Goal: Task Accomplishment & Management: Manage account settings

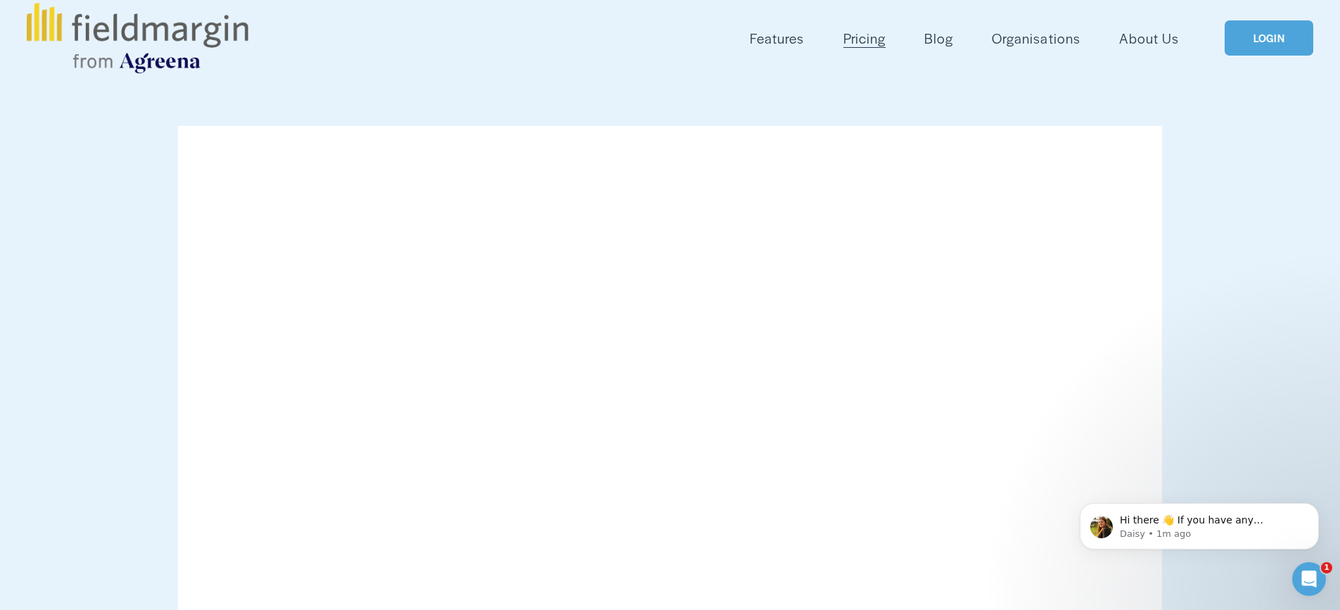
scroll to position [70, 0]
click at [1254, 33] on link "LOGIN" at bounding box center [1269, 40] width 89 height 36
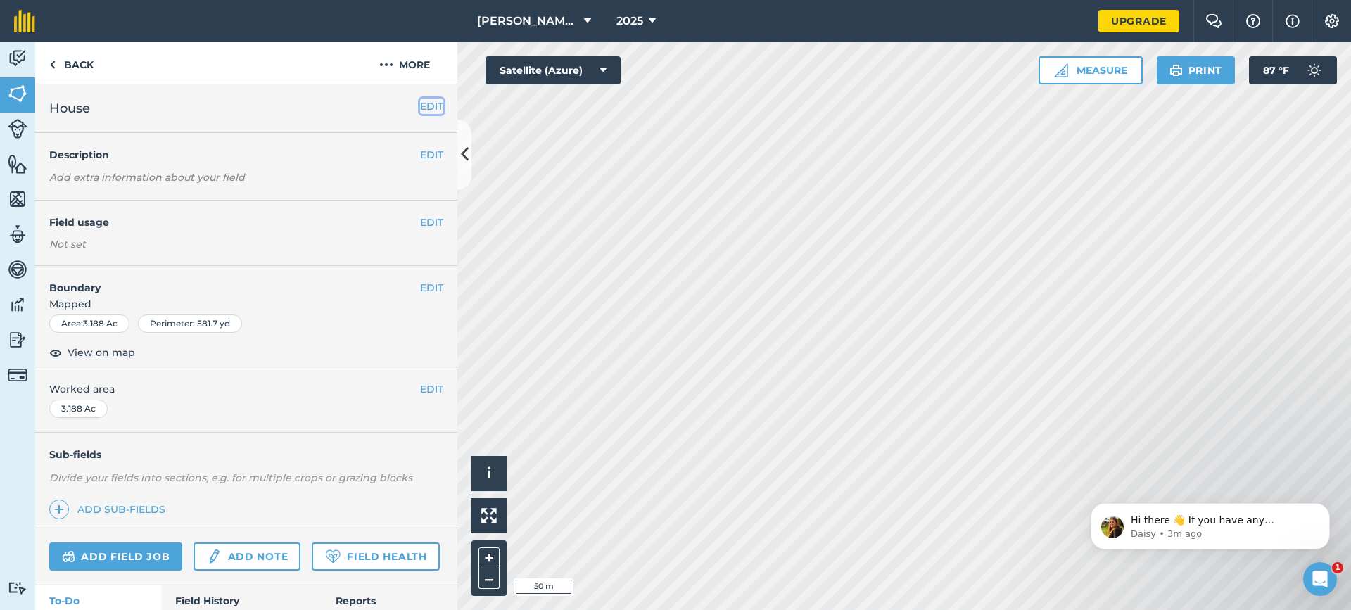
click at [424, 106] on button "EDIT" at bounding box center [431, 105] width 23 height 15
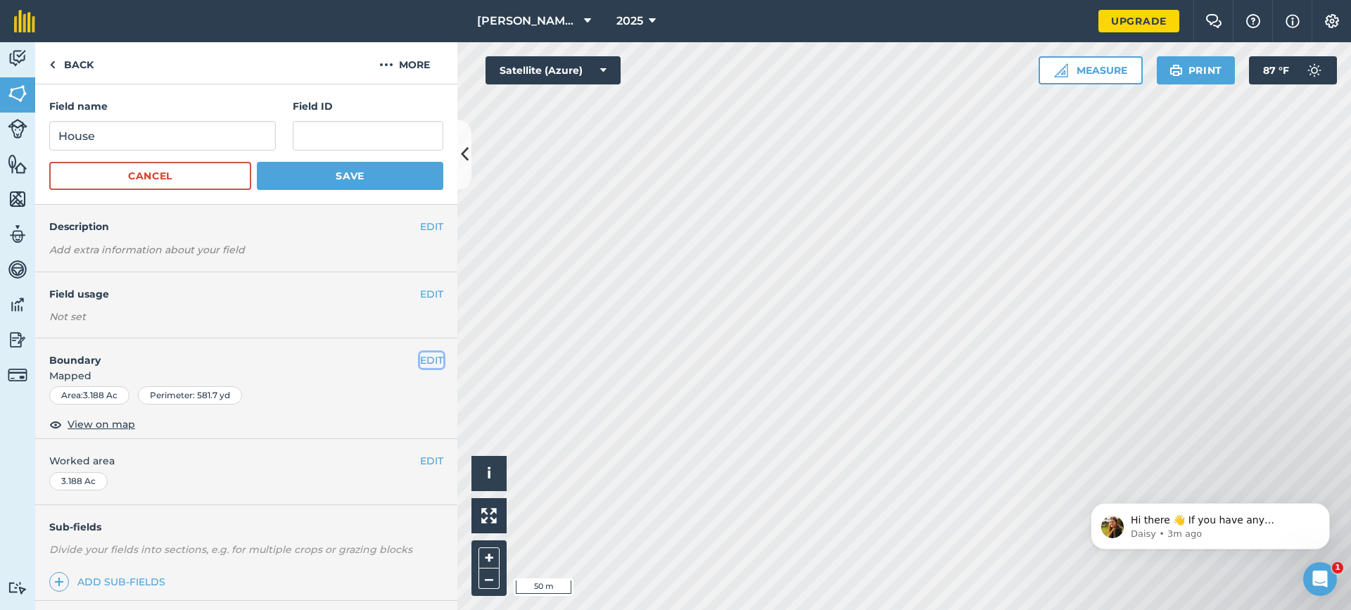
click at [420, 361] on button "EDIT" at bounding box center [431, 359] width 23 height 15
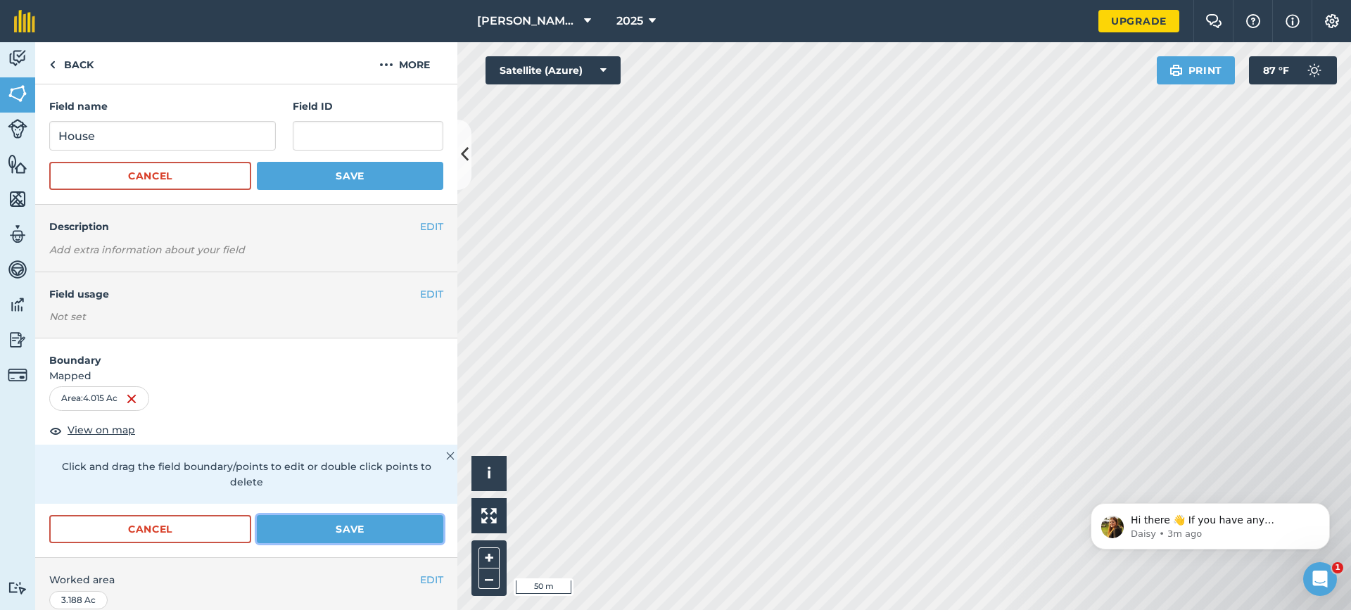
click at [347, 524] on button "Save" at bounding box center [350, 529] width 186 height 28
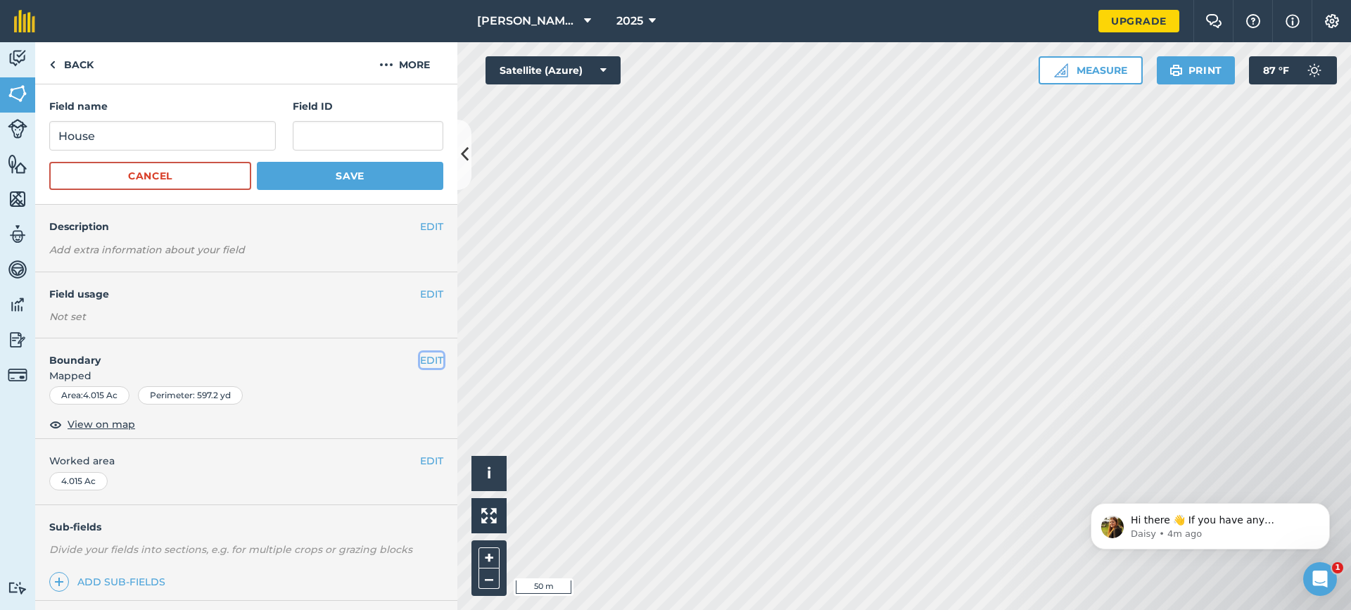
click at [423, 357] on button "EDIT" at bounding box center [431, 359] width 23 height 15
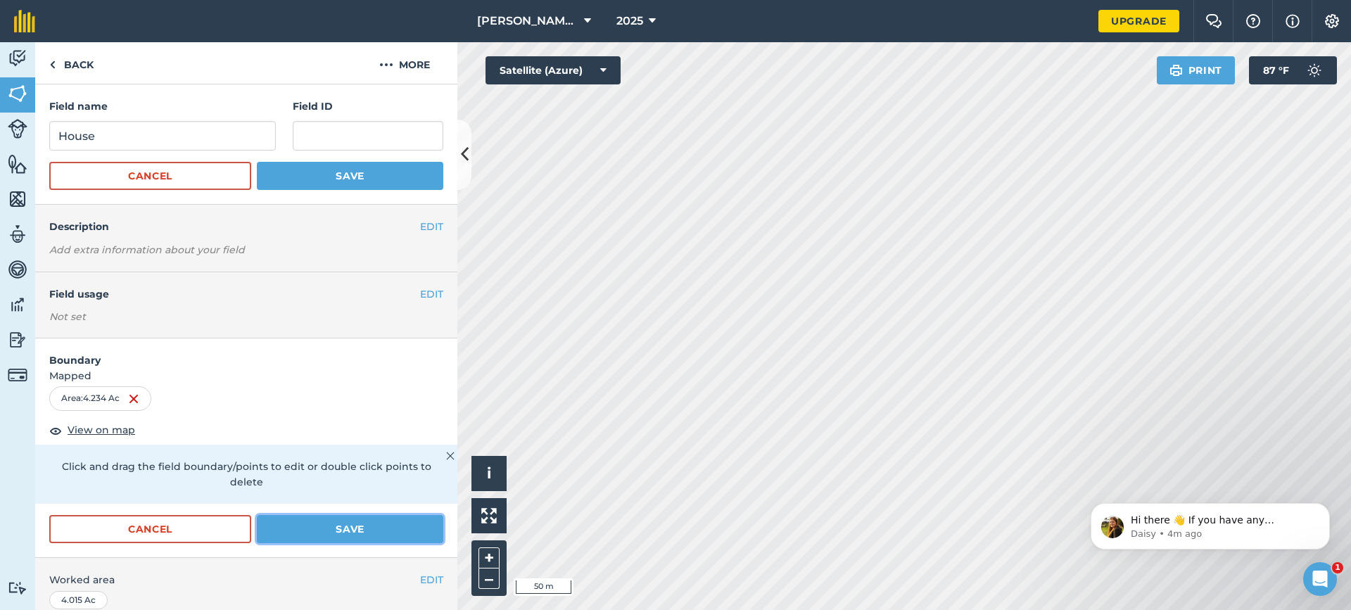
click at [397, 529] on button "Save" at bounding box center [350, 529] width 186 height 28
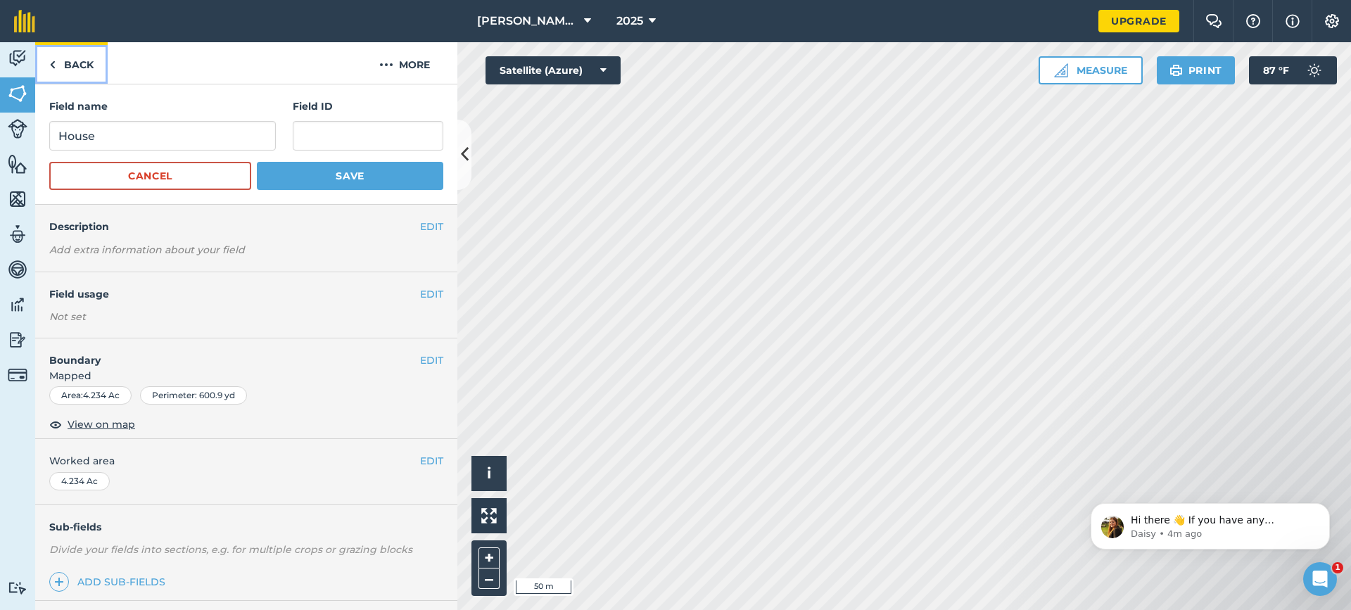
click at [99, 70] on link "Back" at bounding box center [71, 63] width 72 height 42
click at [77, 61] on link "Back" at bounding box center [71, 63] width 72 height 42
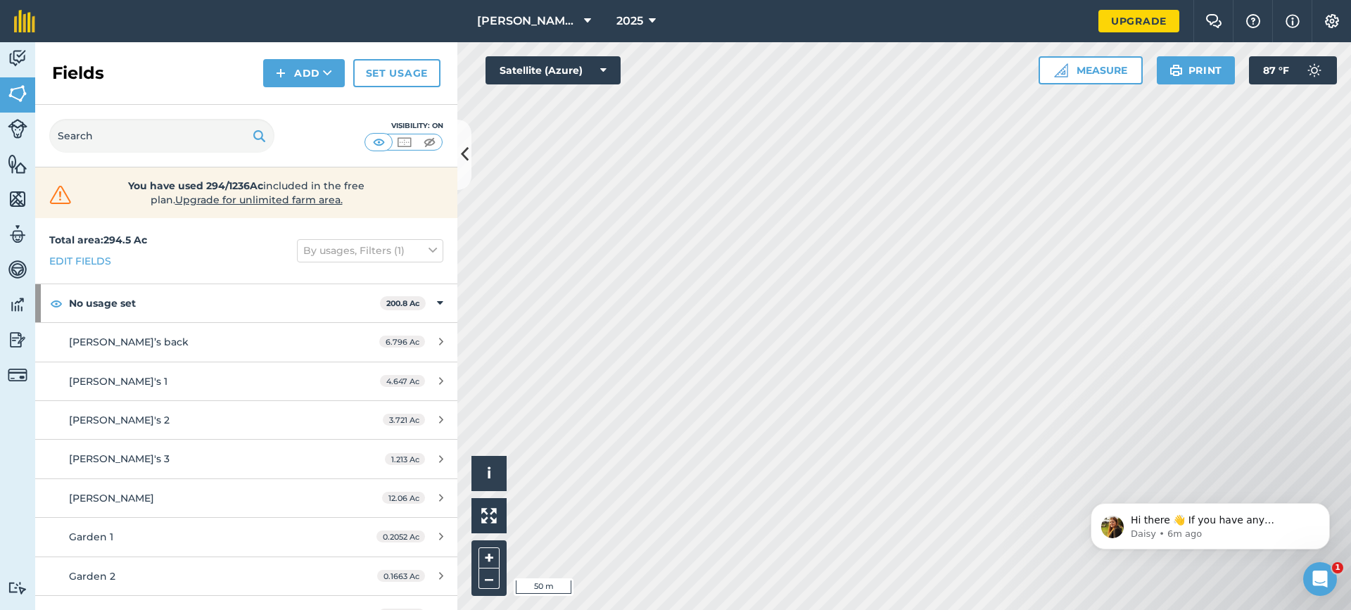
click at [616, 609] on html "Boles Family Farms 2025 Upgrade Farm Chat Help Info Settings Map printing is no…" at bounding box center [675, 305] width 1351 height 610
click at [503, 584] on div "Hello i © 2025 TomTom, Microsoft 50 m + –" at bounding box center [903, 326] width 893 height 568
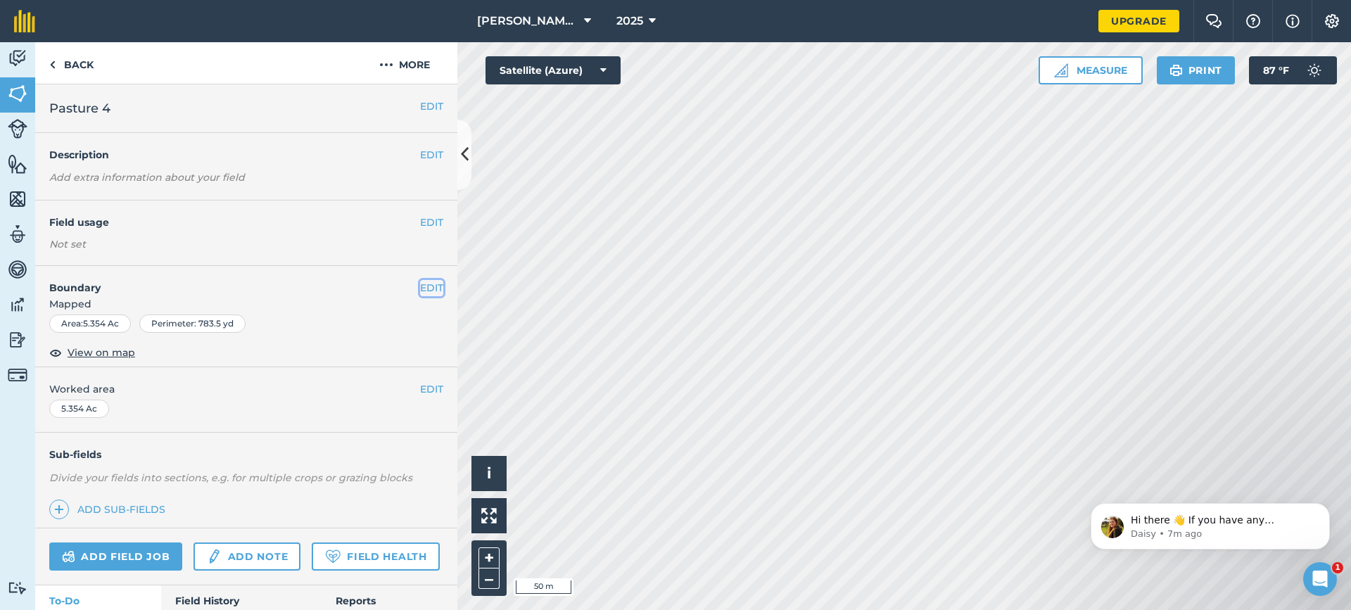
click at [428, 285] on button "EDIT" at bounding box center [431, 287] width 23 height 15
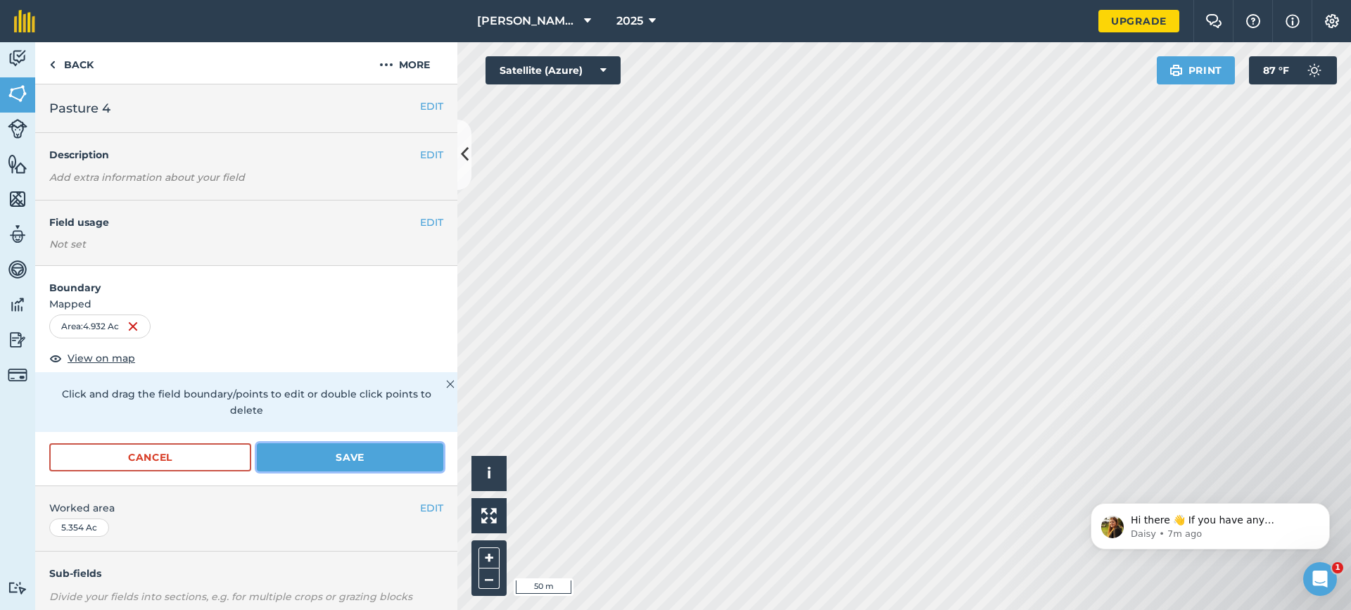
click at [377, 454] on button "Save" at bounding box center [350, 457] width 186 height 28
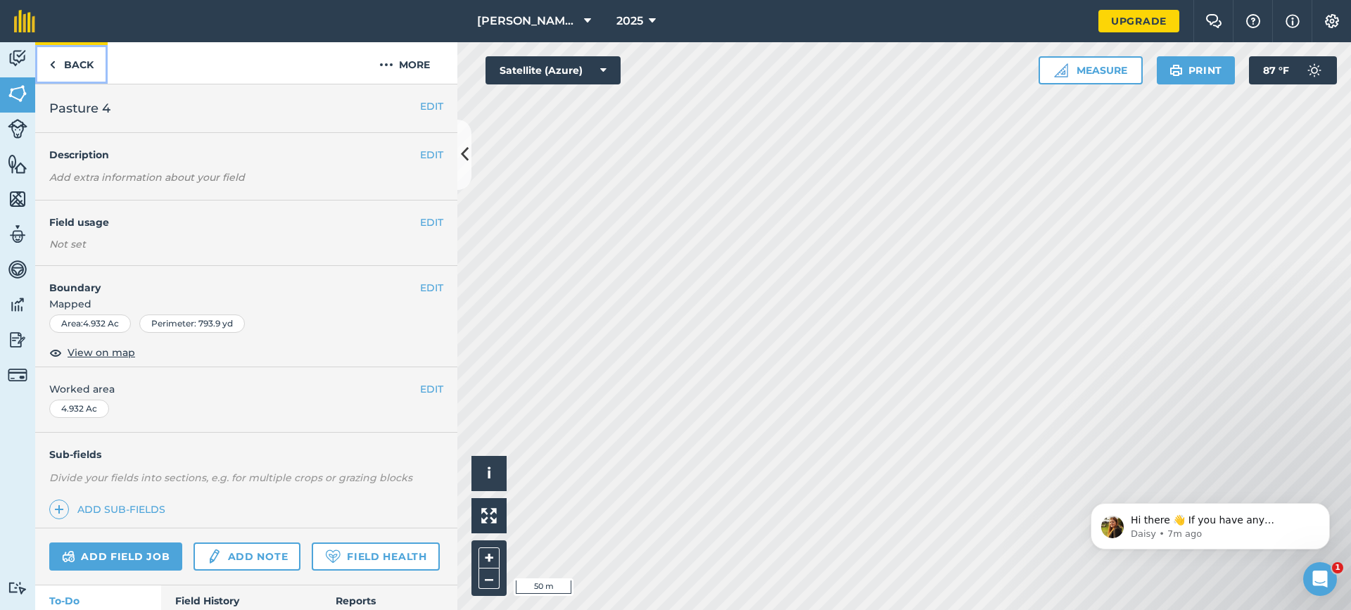
click at [69, 60] on link "Back" at bounding box center [71, 63] width 72 height 42
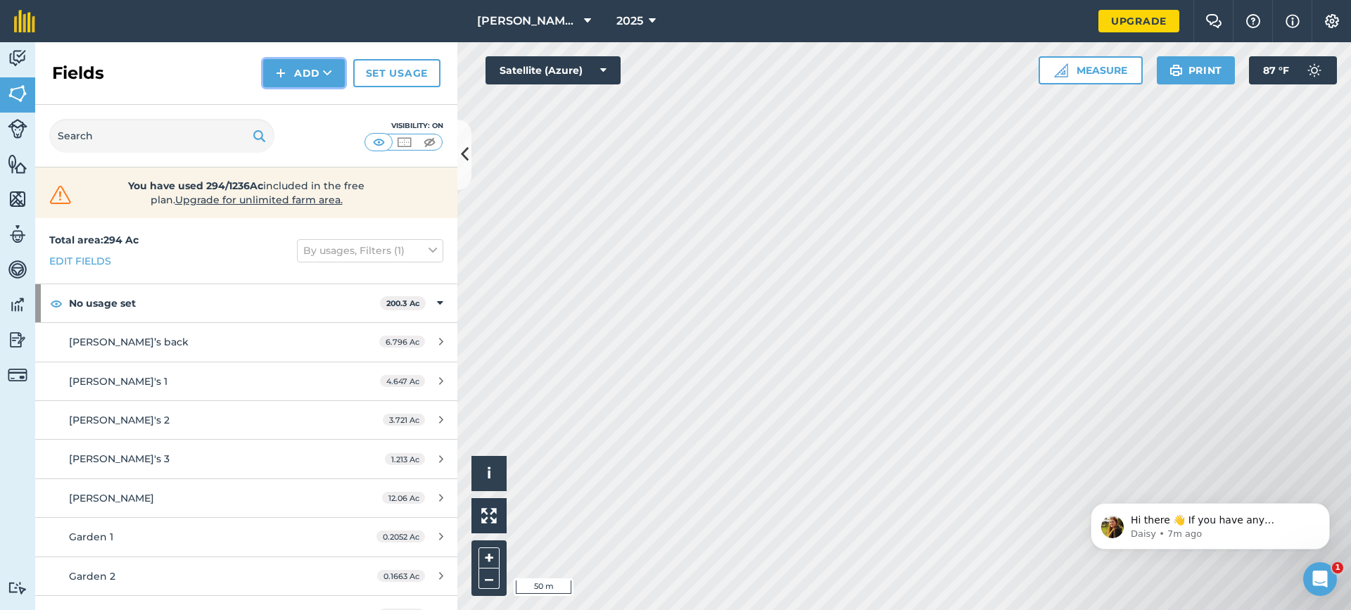
click at [303, 74] on button "Add" at bounding box center [304, 73] width 82 height 28
click at [319, 138] on link "Import" at bounding box center [303, 136] width 77 height 31
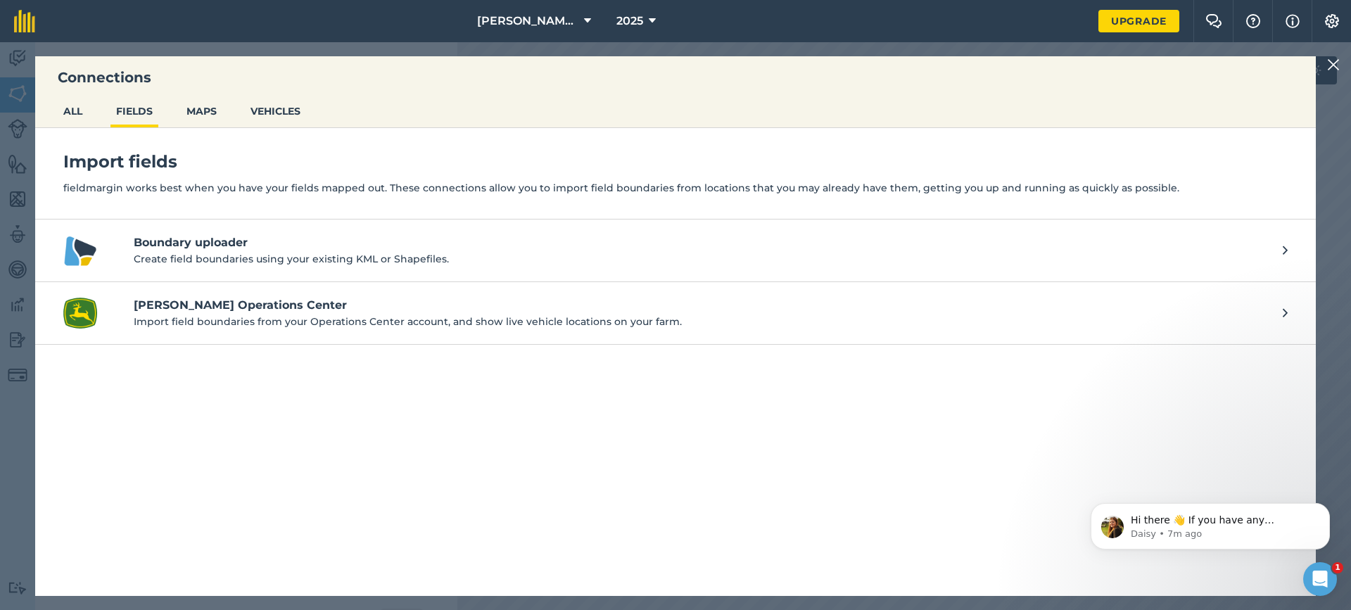
click at [220, 244] on h4 "Boundary uploader" at bounding box center [701, 242] width 1135 height 17
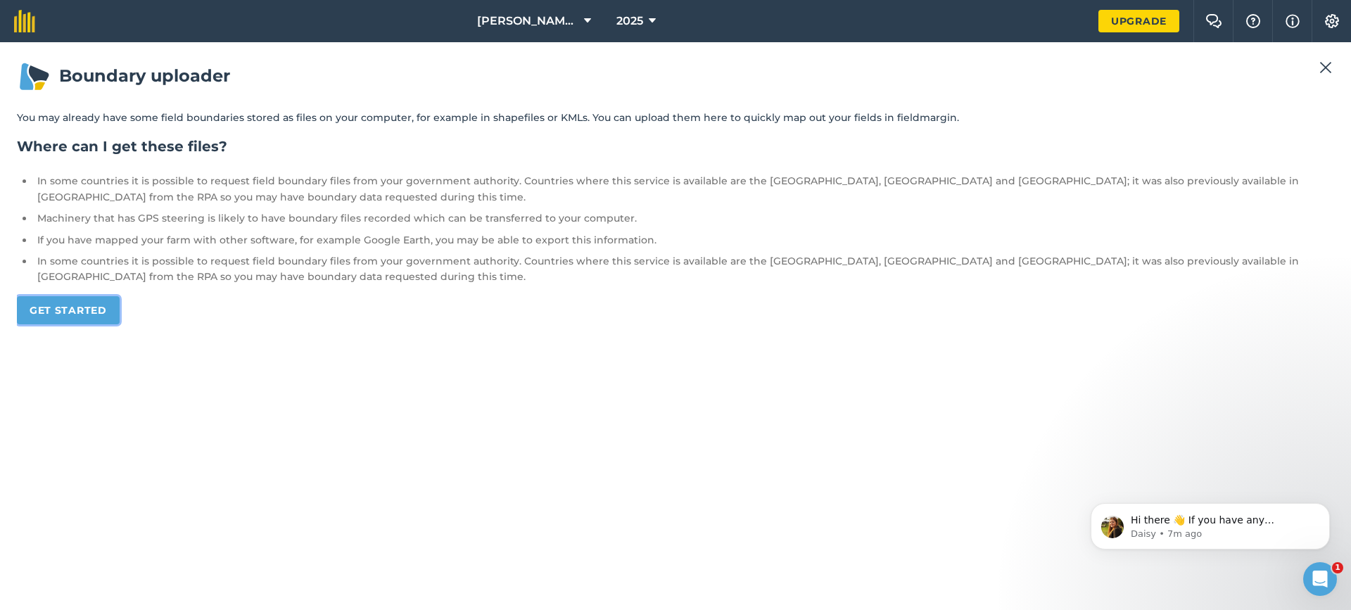
click at [68, 316] on link "Get started" at bounding box center [68, 310] width 103 height 28
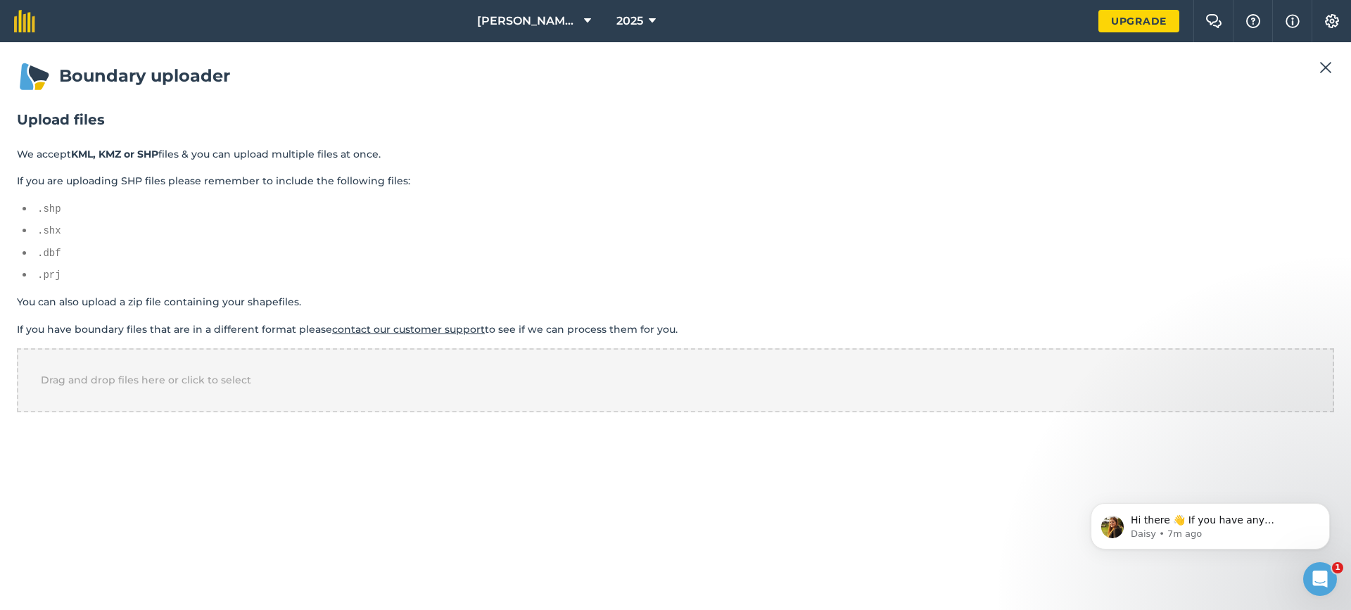
click at [1328, 68] on img at bounding box center [1325, 67] width 13 height 17
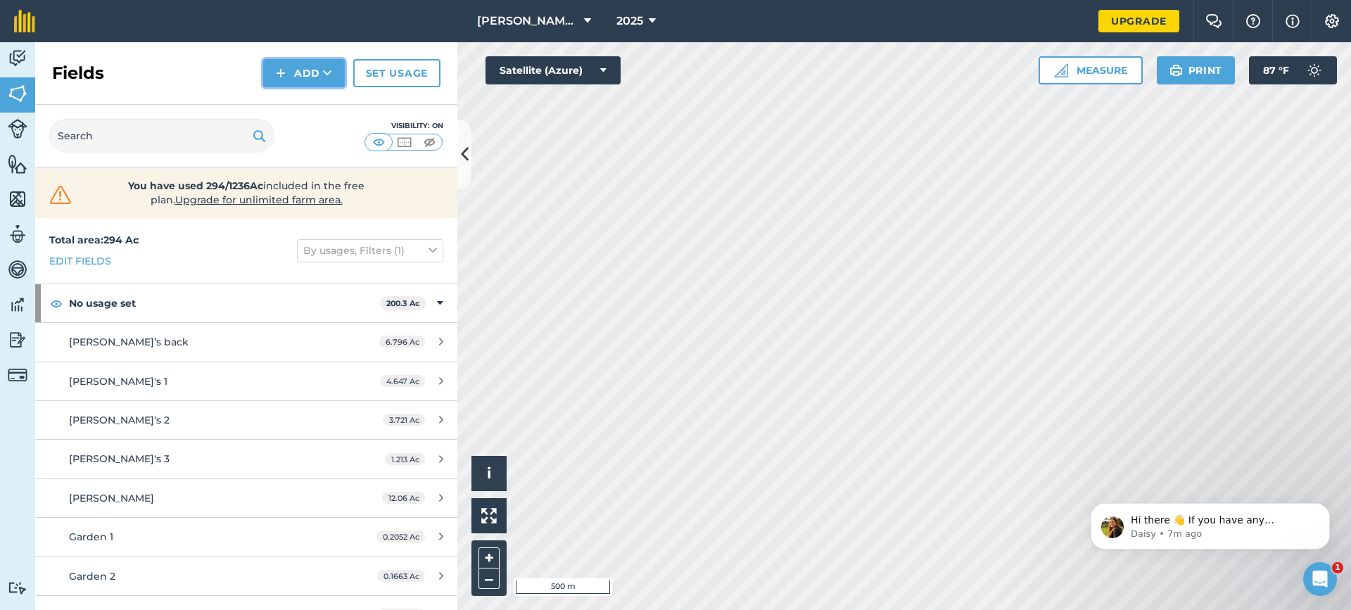
click at [302, 83] on button "Add" at bounding box center [304, 73] width 82 height 28
click at [312, 113] on link "Draw" at bounding box center [303, 104] width 77 height 31
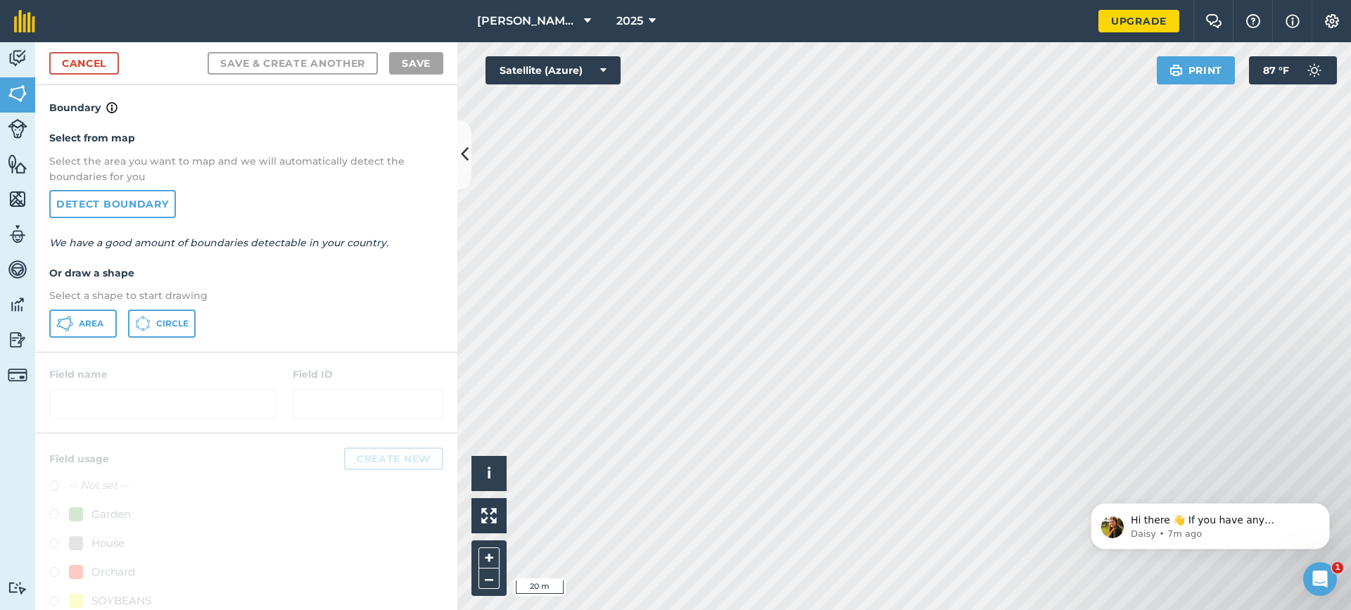
click at [770, 609] on html "Boles Family Farms 2025 Upgrade Farm Chat Help Info Settings Map printing is no…" at bounding box center [675, 305] width 1351 height 610
click at [850, 609] on html "Boles Family Farms 2025 Upgrade Farm Chat Help Info Settings Map printing is no…" at bounding box center [675, 305] width 1351 height 610
click at [151, 208] on link "Detect boundary" at bounding box center [112, 204] width 127 height 28
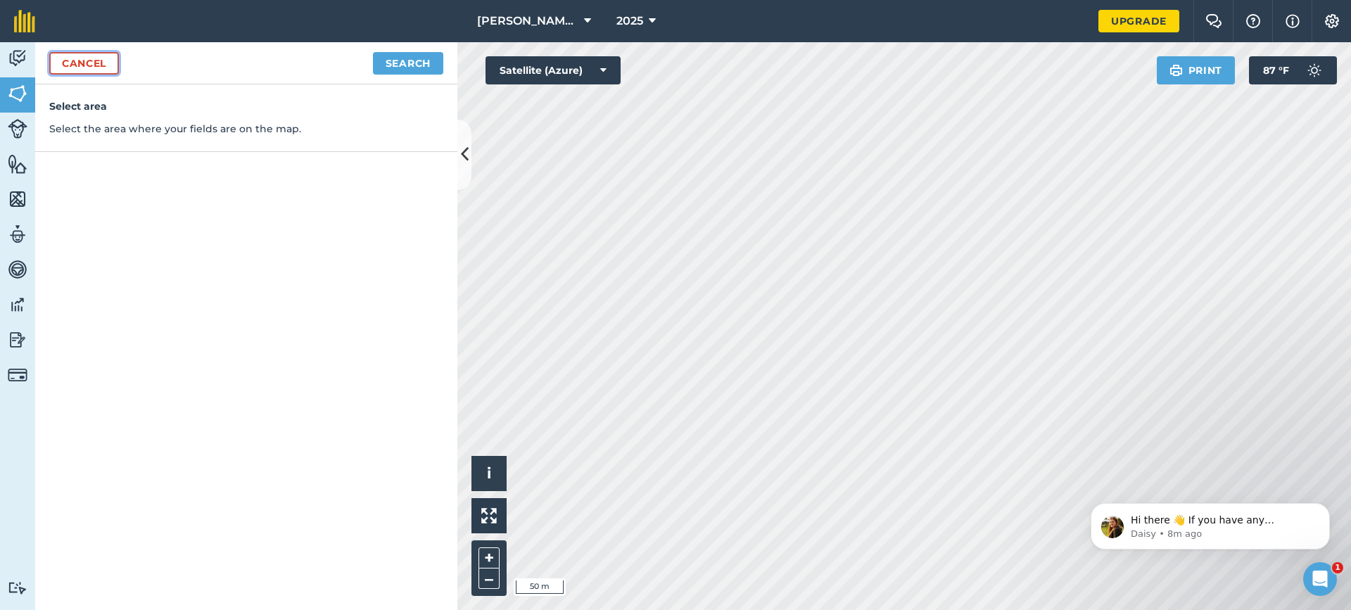
click at [93, 65] on link "Cancel" at bounding box center [84, 63] width 70 height 23
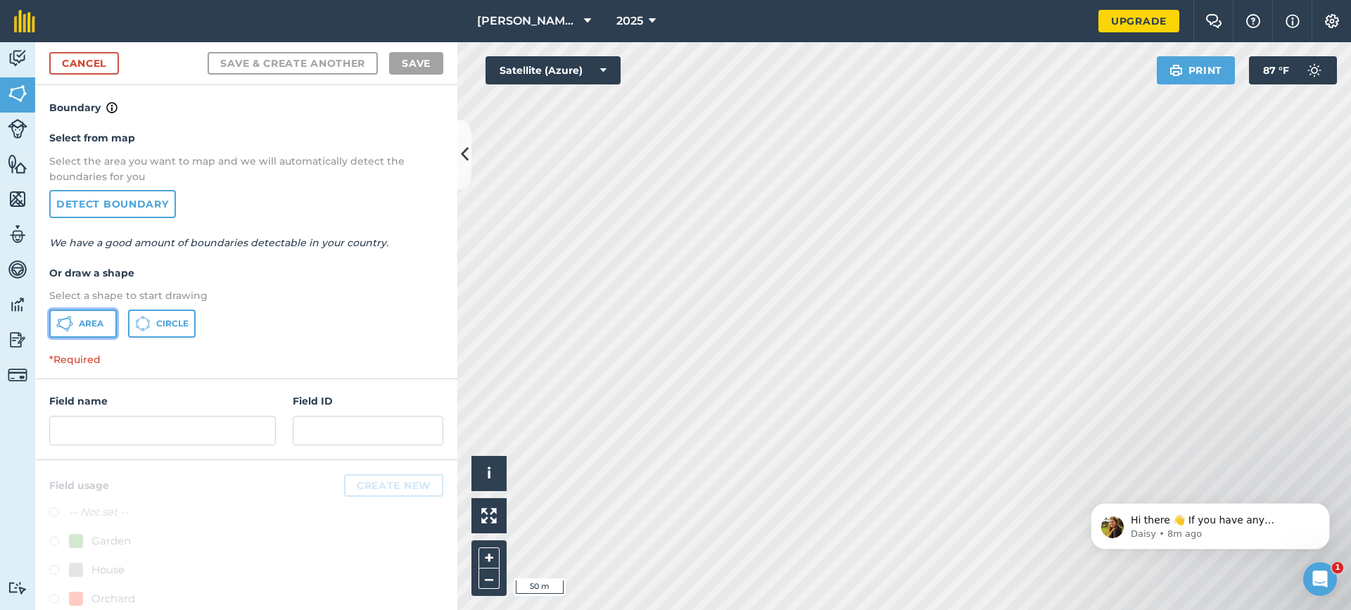
click at [105, 326] on button "Area" at bounding box center [83, 324] width 68 height 28
click at [75, 63] on link "Cancel" at bounding box center [84, 63] width 70 height 23
